Goal: Task Accomplishment & Management: Manage account settings

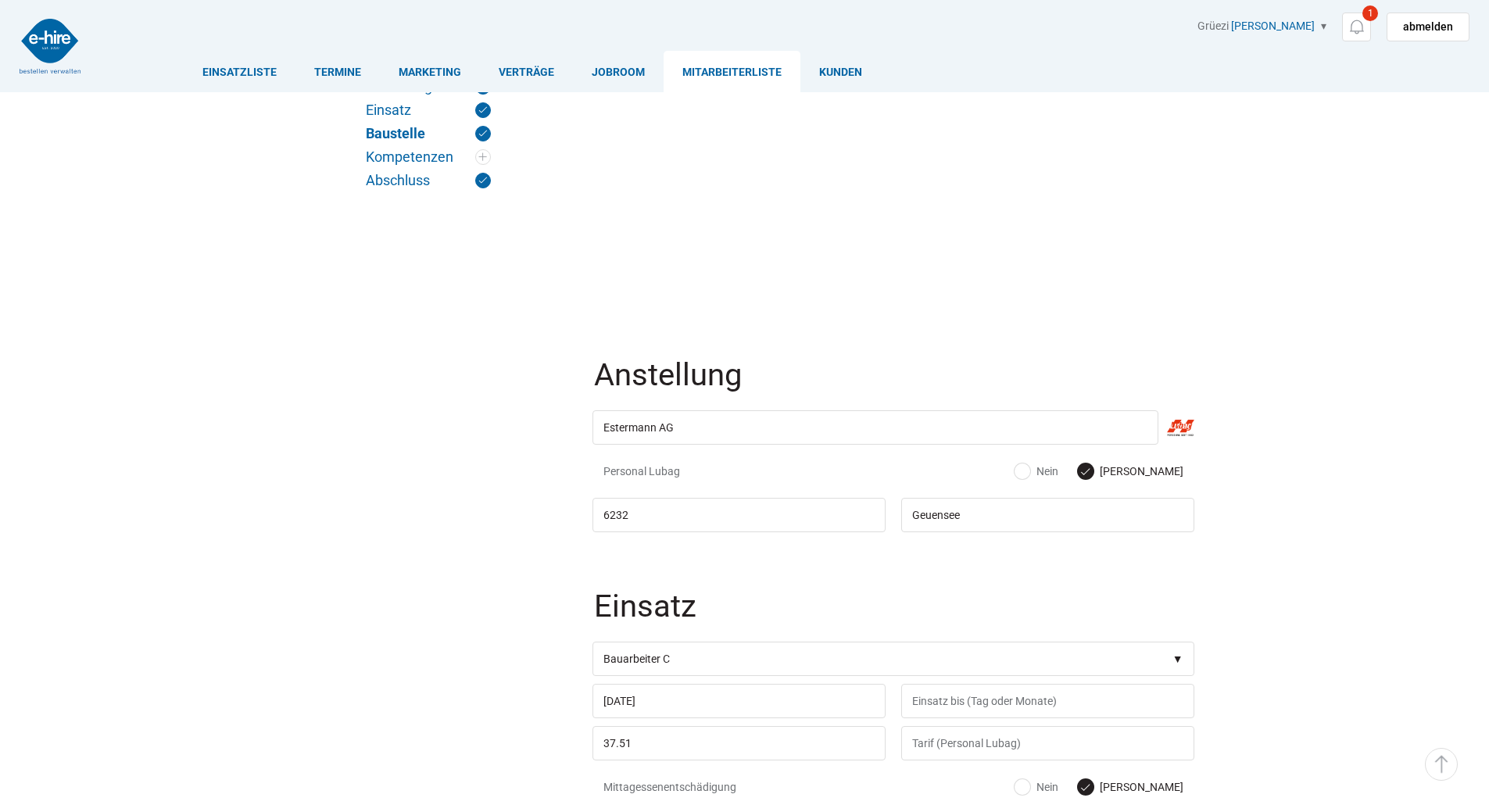
scroll to position [1090, 0]
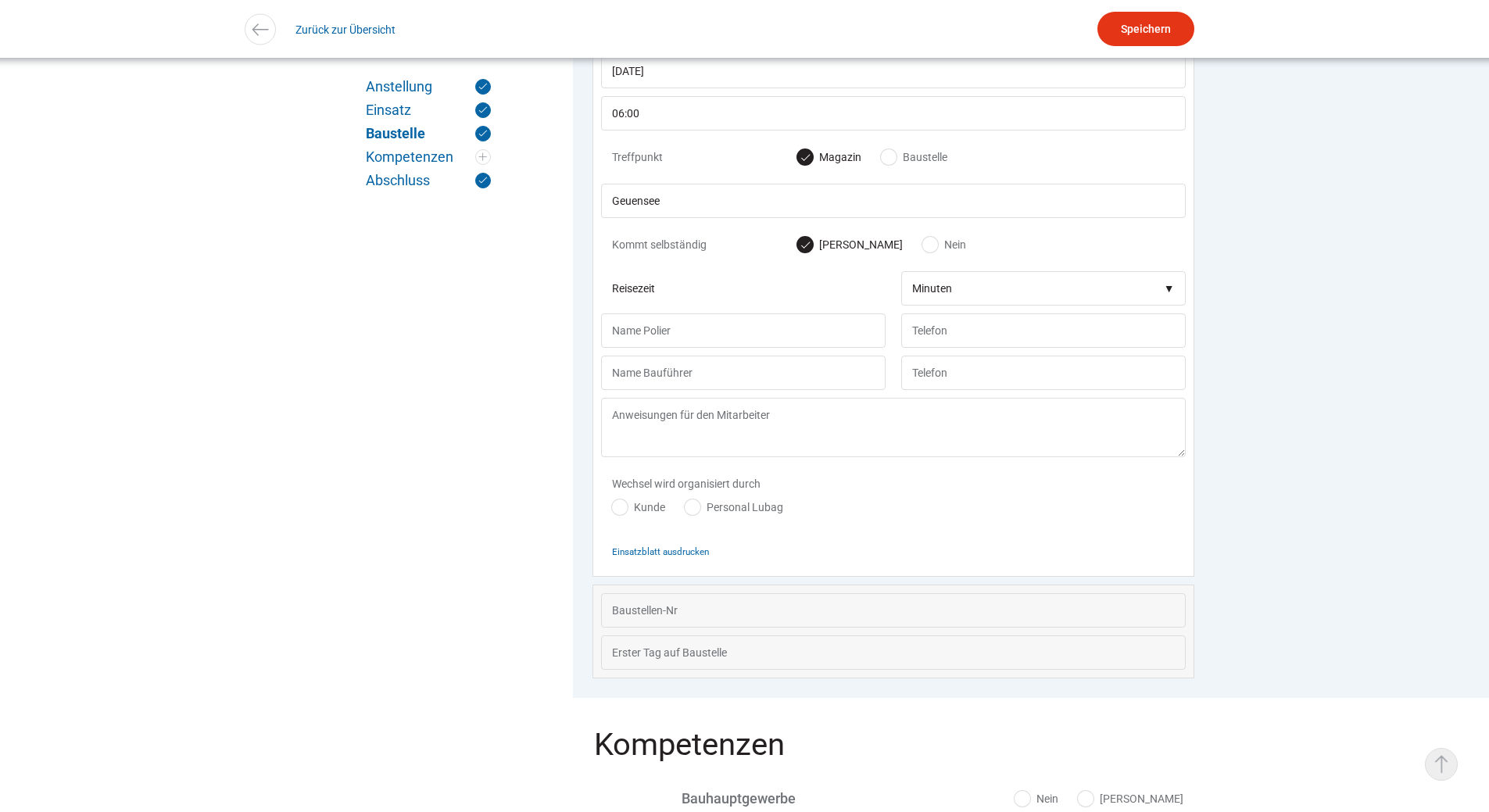
click at [1438, 776] on link "▵ Nach oben" at bounding box center [1440, 763] width 33 height 33
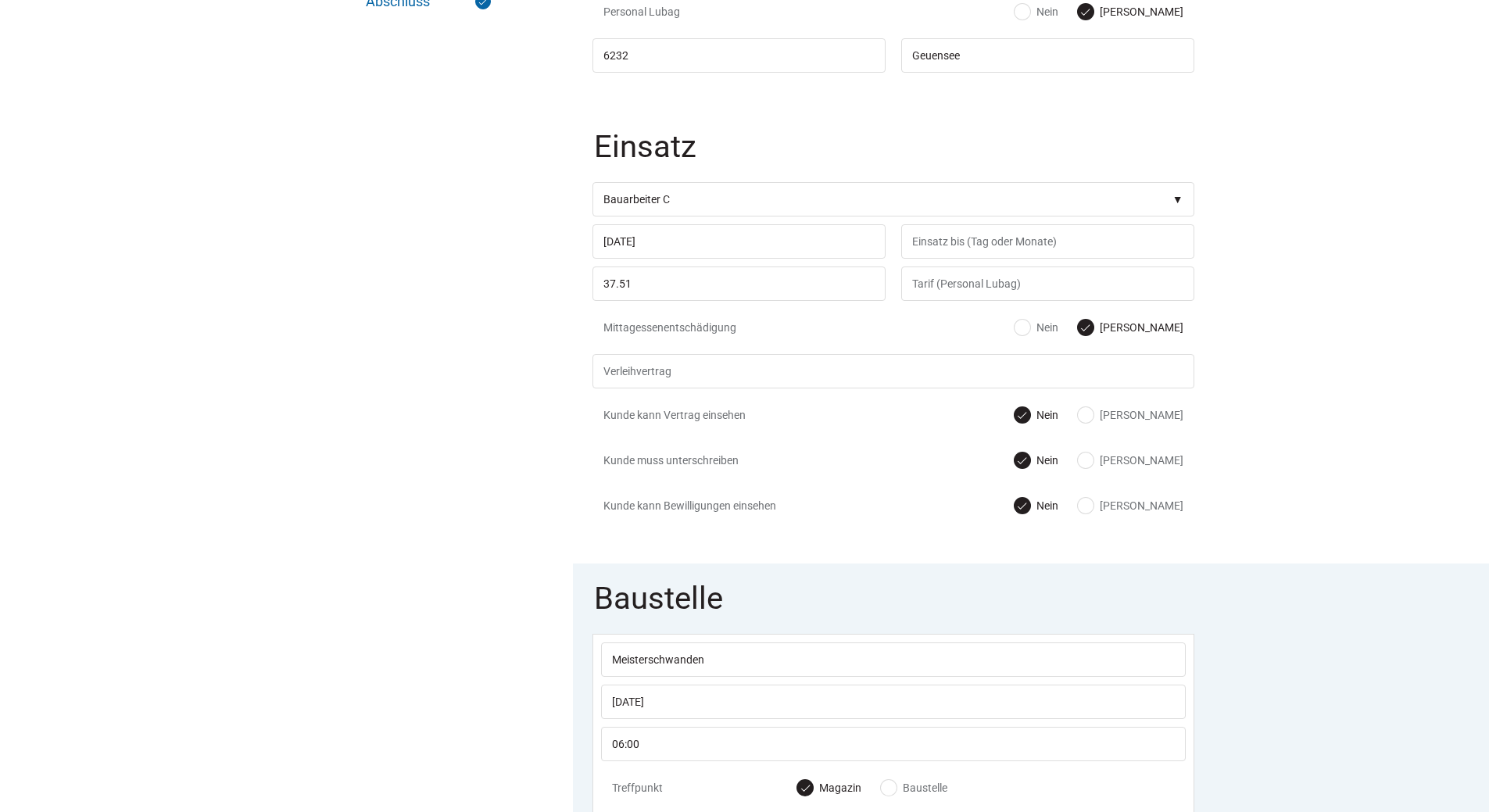
scroll to position [0, 0]
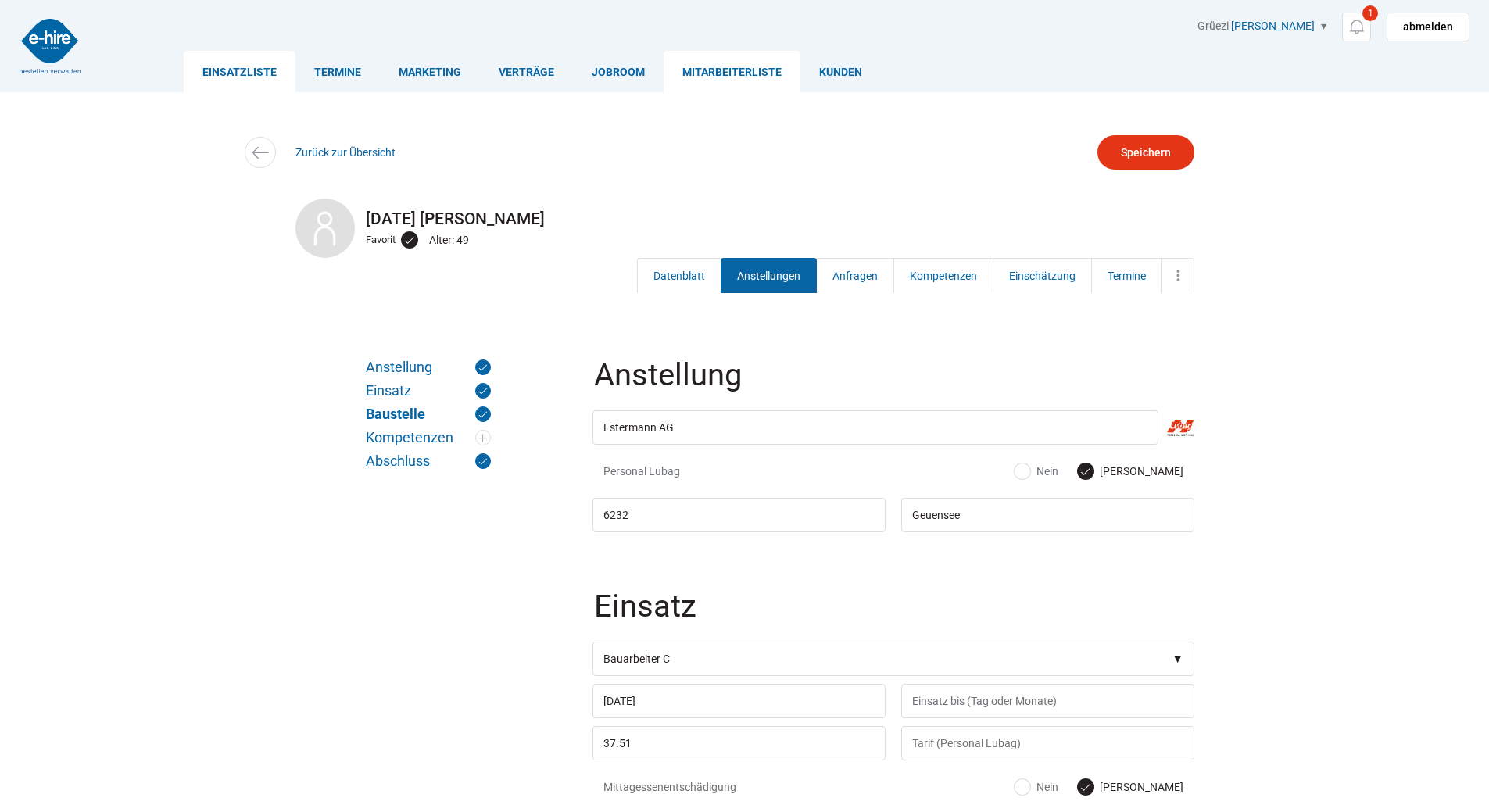
click at [213, 63] on link "Einsatzliste" at bounding box center [240, 71] width 112 height 41
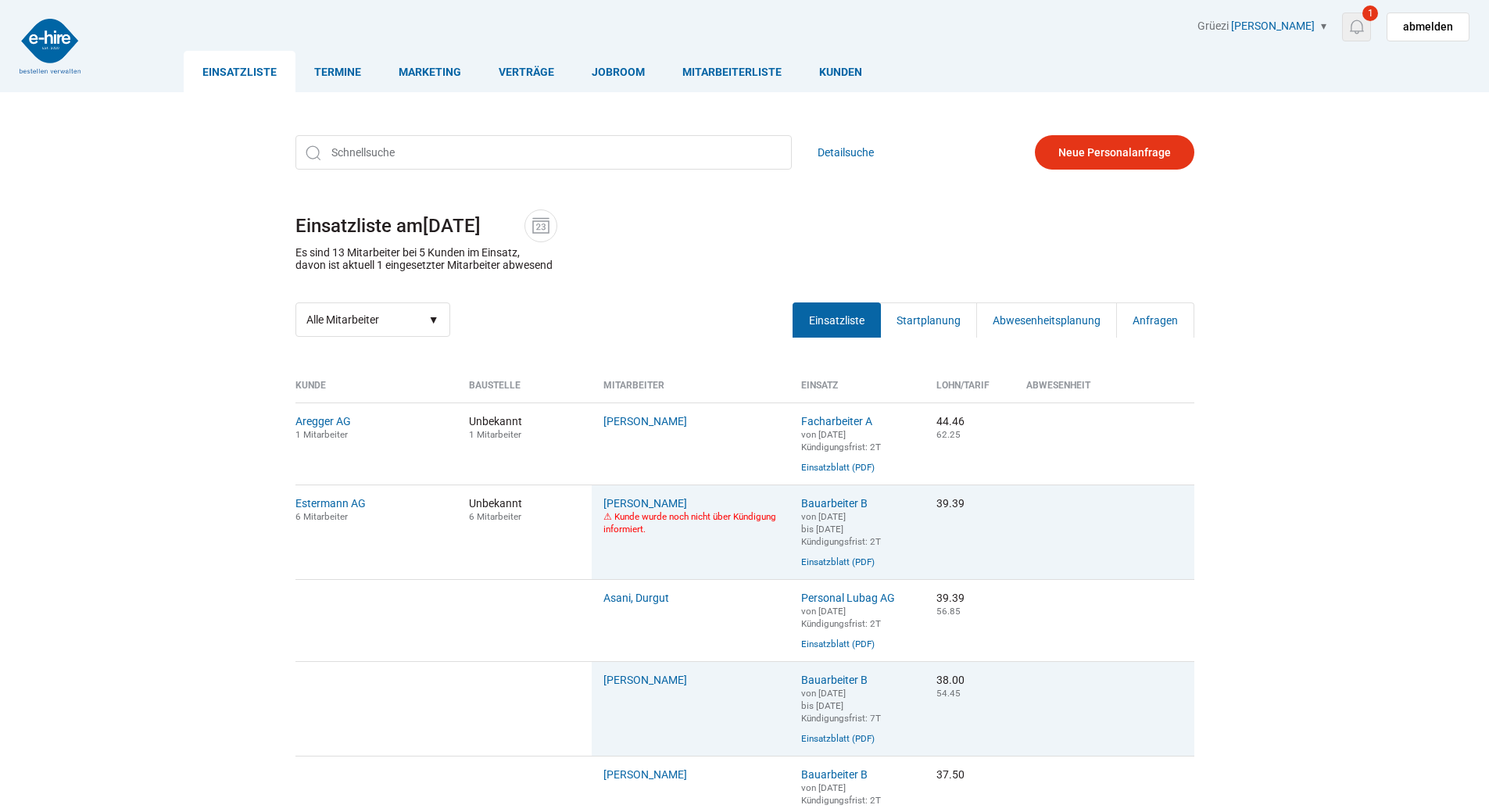
click at [1360, 23] on img at bounding box center [1356, 26] width 20 height 20
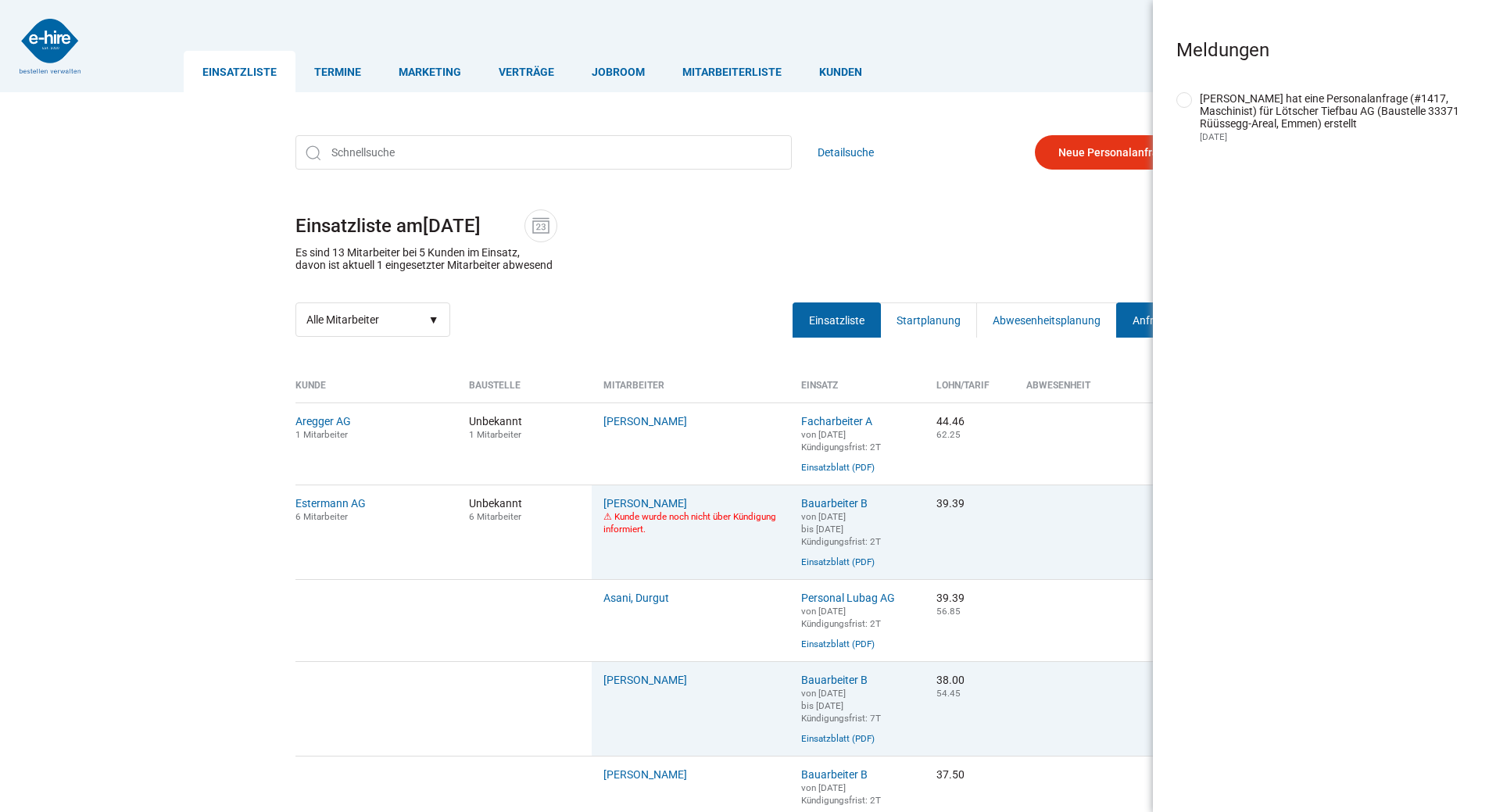
click at [1136, 311] on link "Anfragen" at bounding box center [1155, 320] width 78 height 35
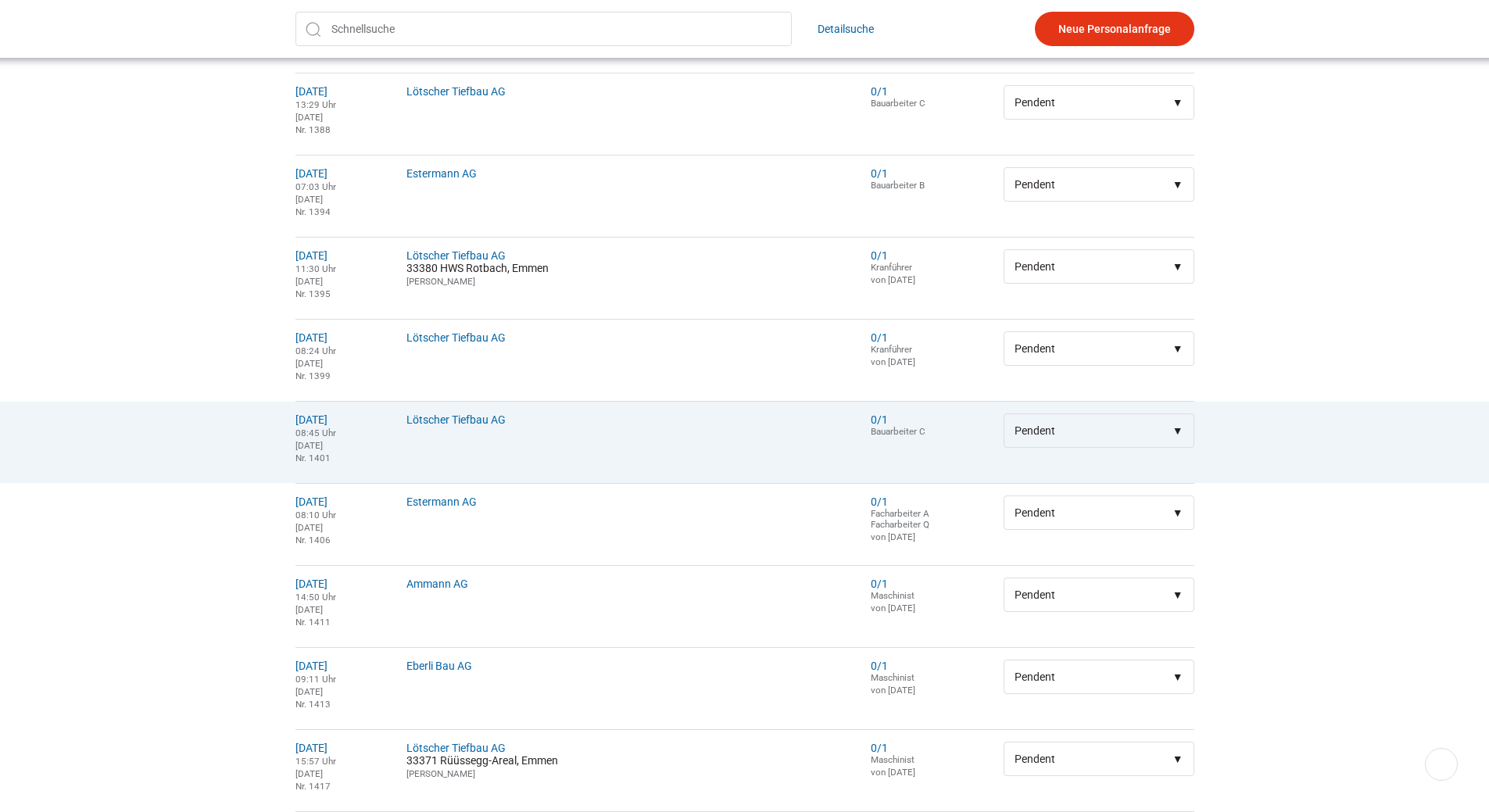
scroll to position [777, 0]
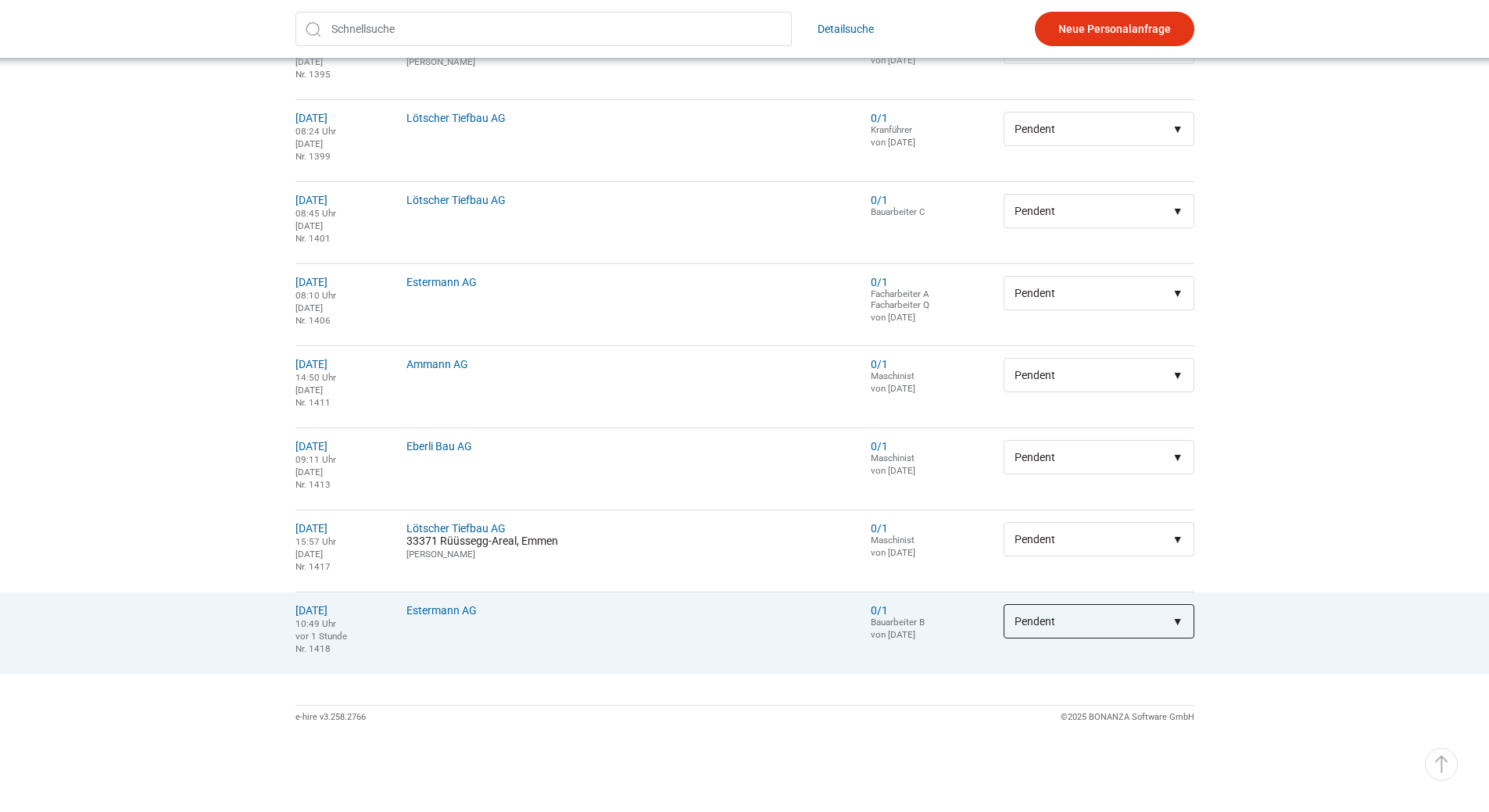
click at [1086, 620] on select"] "Pendent > Gesendet > Weitergeleitet > Erledigt > Gelöscht" at bounding box center [1098, 621] width 190 height 35
select select"] "Erledigt"
click at [1004, 604] on select"] "Pendent > Gesendet > Weitergeleitet > Erledigt > Gelöscht" at bounding box center [1098, 621] width 190 height 35
